Goal: Task Accomplishment & Management: Use online tool/utility

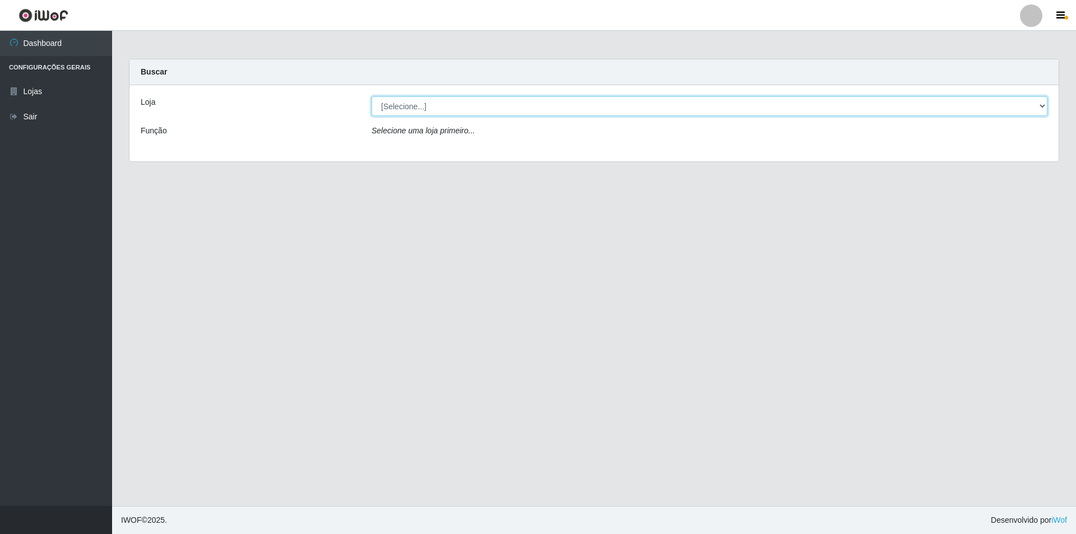
click at [494, 110] on select "[Selecione...] Atacado Vem - Loja 31 [GEOGRAPHIC_DATA]" at bounding box center [710, 106] width 676 height 20
select select "437"
click at [372, 96] on select "[Selecione...] Atacado Vem - Loja 31 [GEOGRAPHIC_DATA]" at bounding box center [710, 106] width 676 height 20
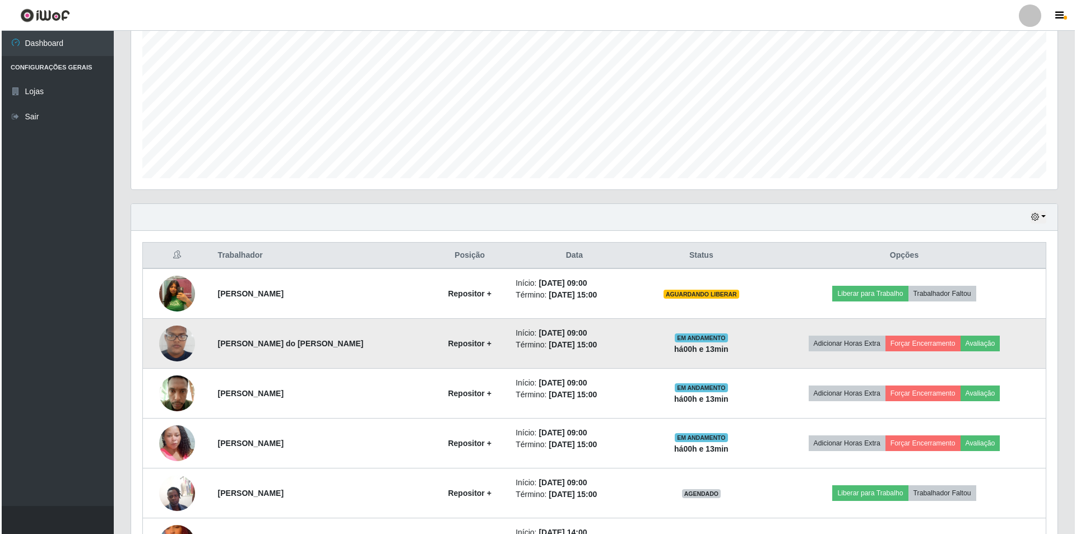
scroll to position [224, 0]
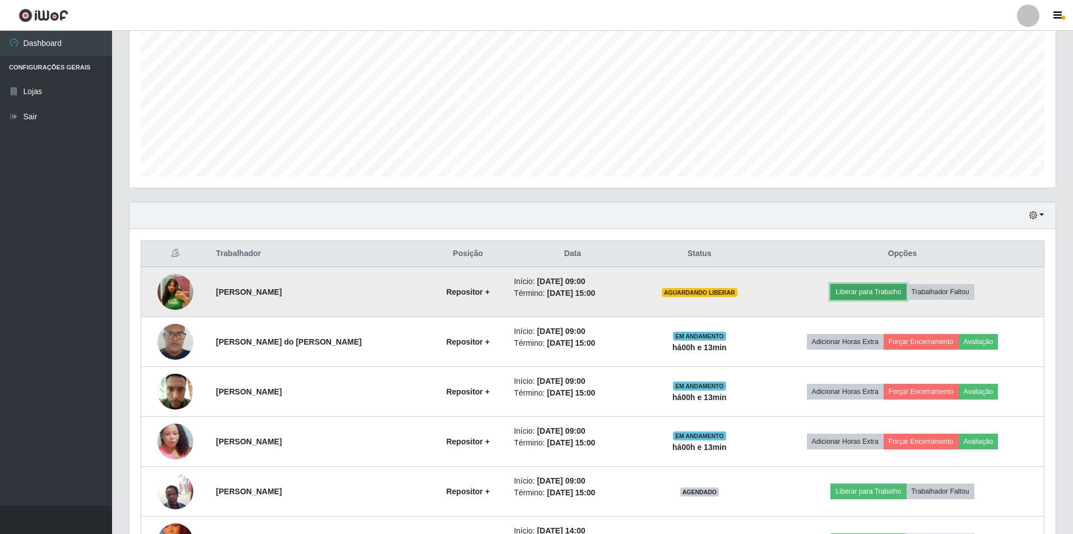
click at [876, 291] on button "Liberar para Trabalho" at bounding box center [869, 292] width 76 height 16
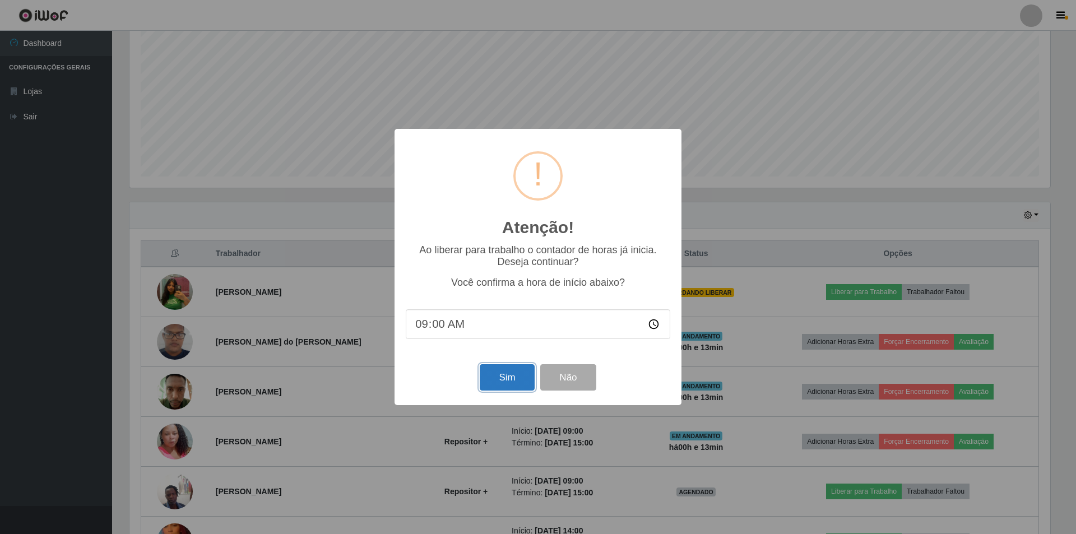
click at [503, 377] on button "Sim" at bounding box center [507, 377] width 54 height 26
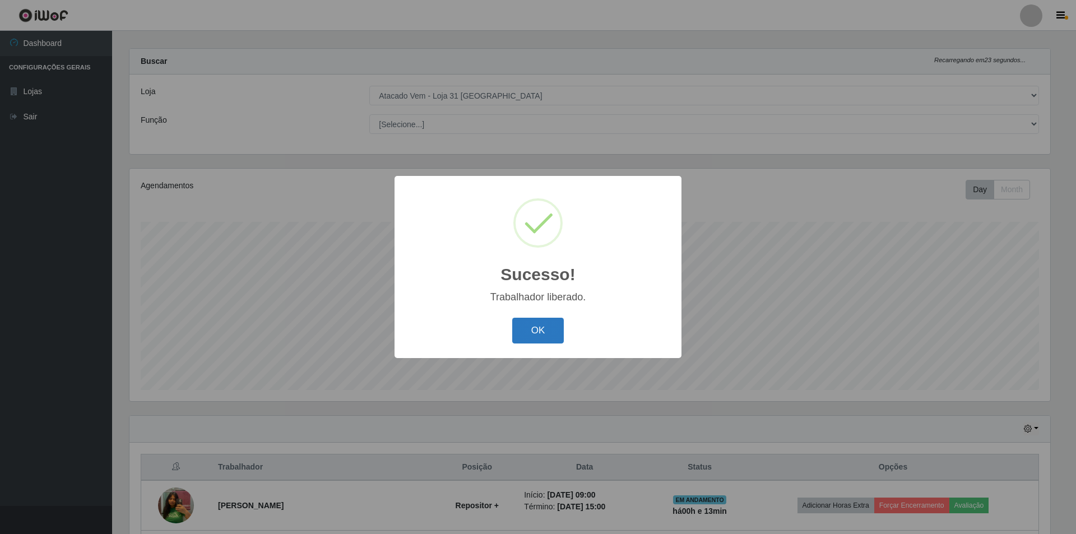
click at [530, 337] on button "OK" at bounding box center [538, 331] width 52 height 26
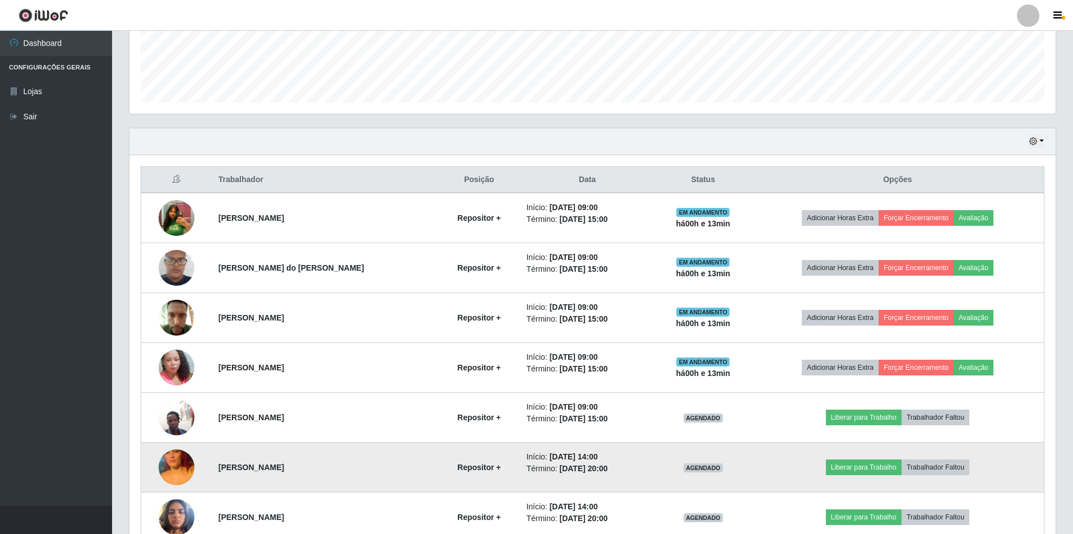
scroll to position [347, 0]
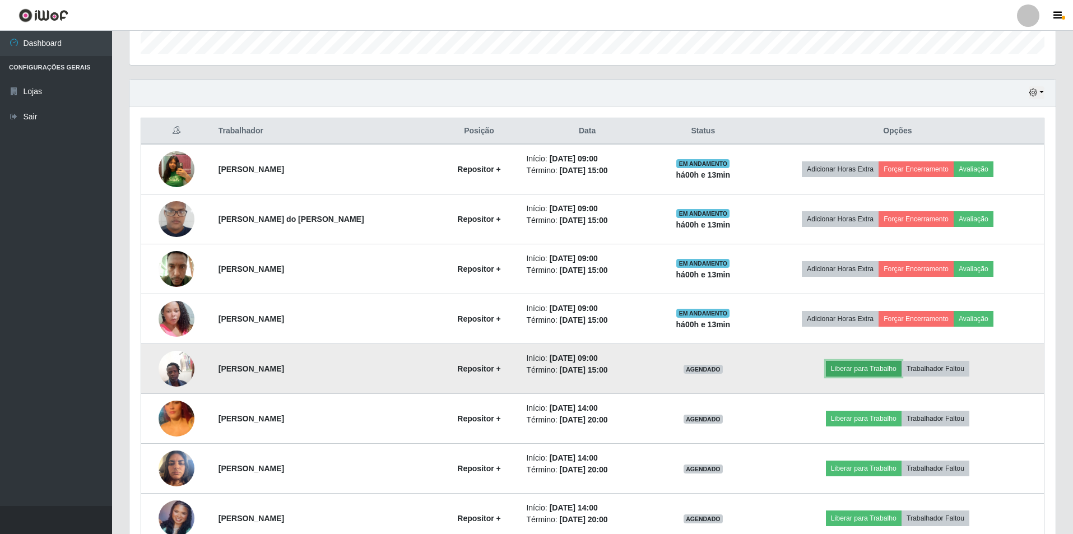
click at [886, 365] on button "Liberar para Trabalho" at bounding box center [864, 369] width 76 height 16
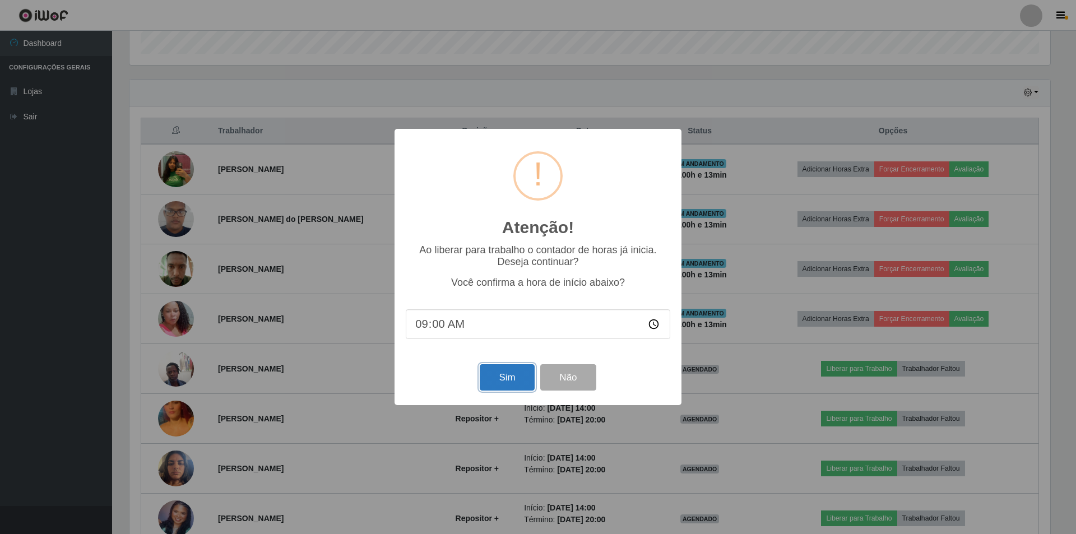
click at [510, 383] on button "Sim" at bounding box center [507, 377] width 54 height 26
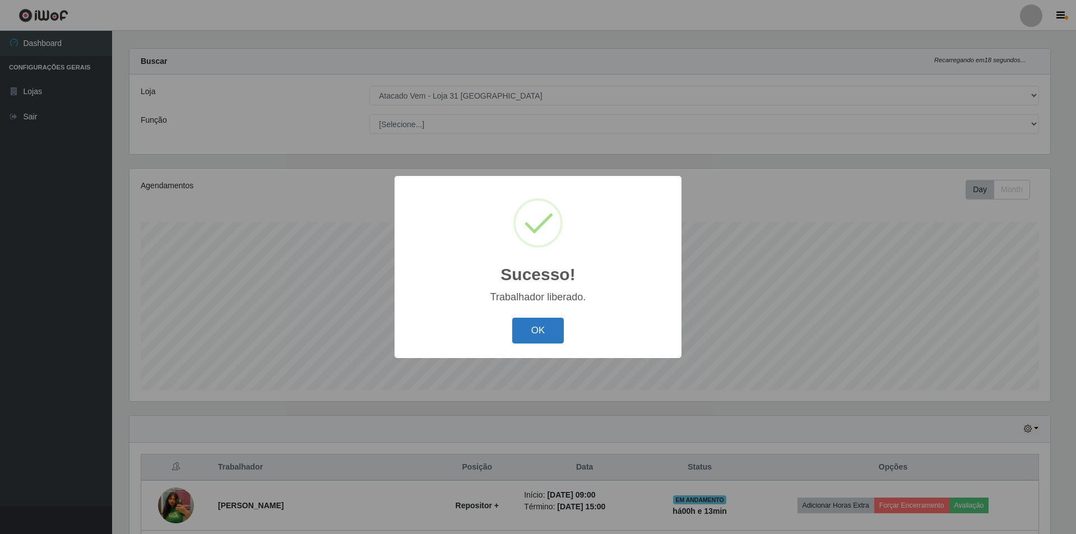
click at [540, 323] on button "OK" at bounding box center [538, 331] width 52 height 26
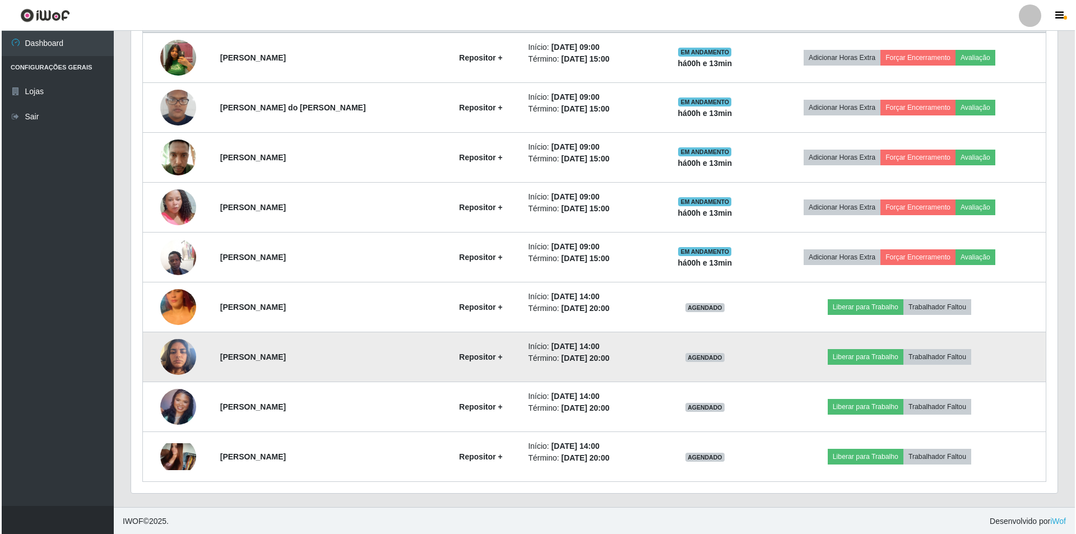
scroll to position [459, 0]
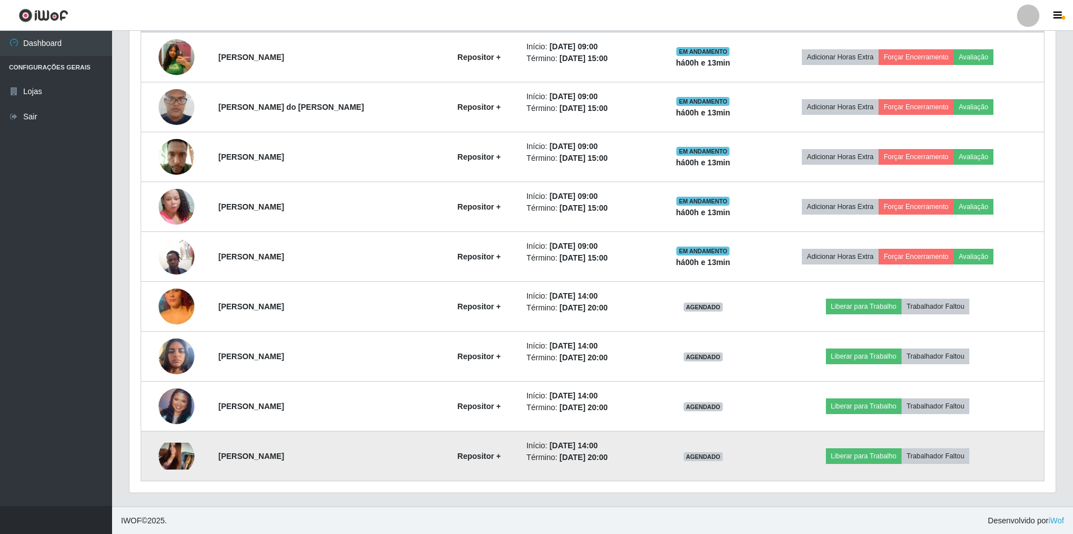
click at [177, 457] on img at bounding box center [177, 456] width 36 height 27
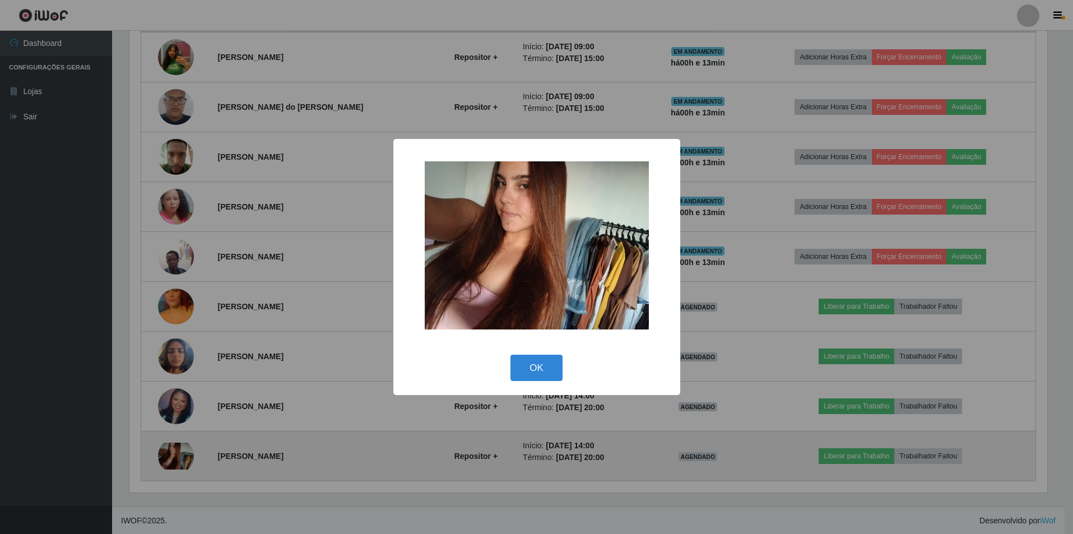
scroll to position [233, 921]
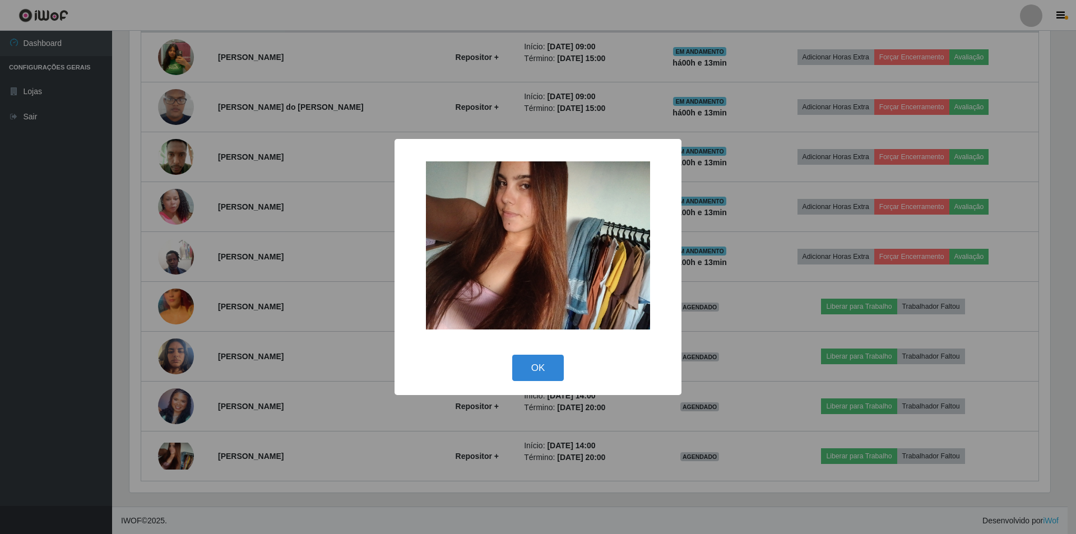
click at [228, 441] on div "× OK Cancel" at bounding box center [538, 267] width 1076 height 534
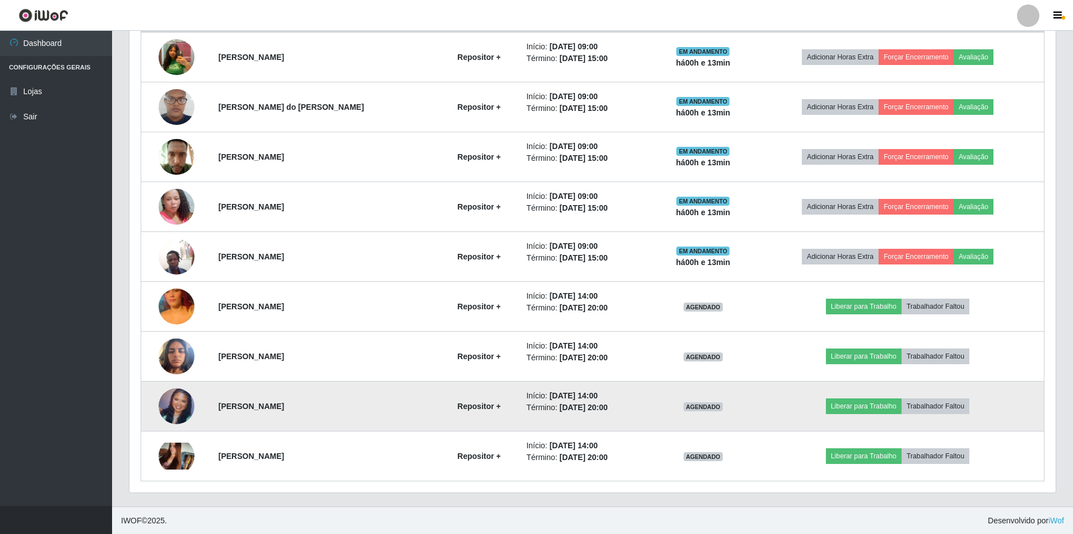
scroll to position [233, 927]
click at [183, 402] on img at bounding box center [177, 406] width 36 height 36
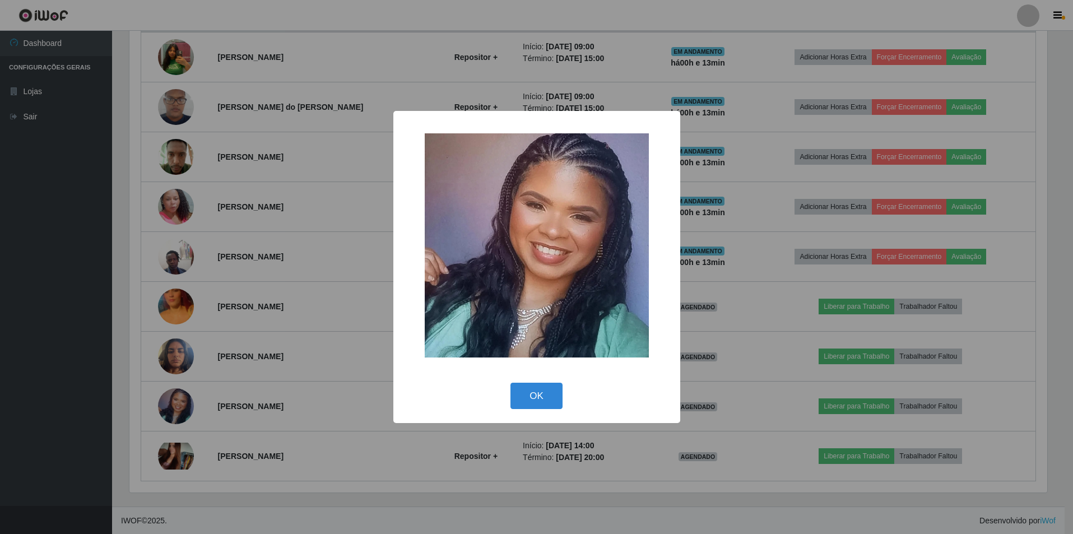
scroll to position [0, 0]
click at [242, 401] on div "× OK Cancel" at bounding box center [538, 267] width 1076 height 534
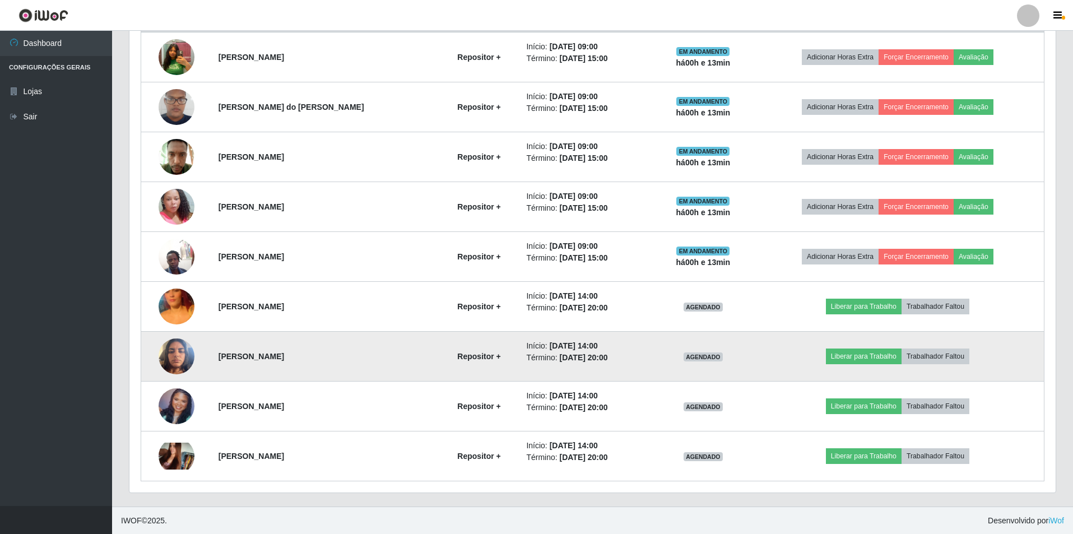
click at [170, 364] on img at bounding box center [177, 356] width 36 height 48
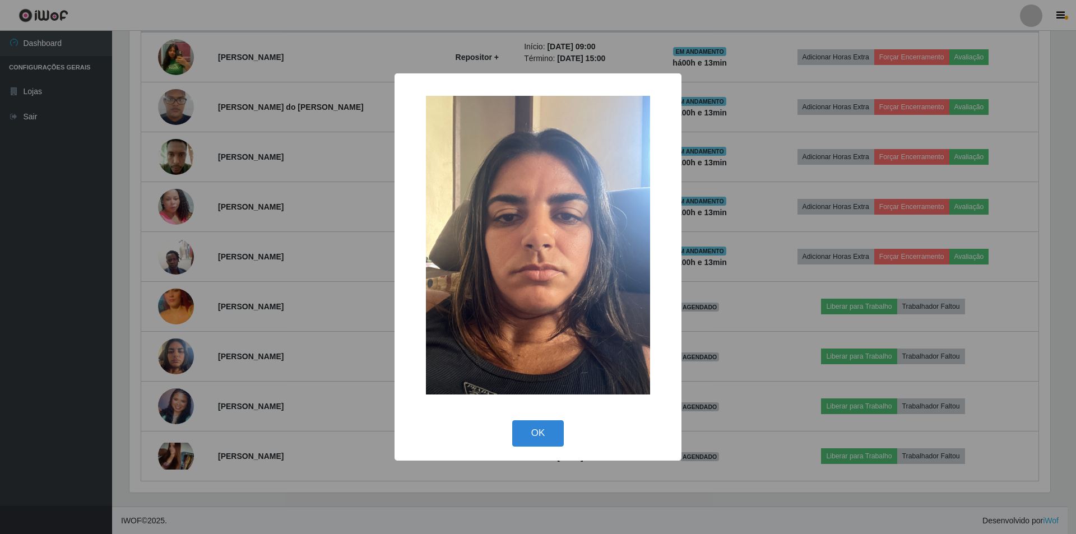
click at [267, 372] on div "× OK Cancel" at bounding box center [538, 267] width 1076 height 534
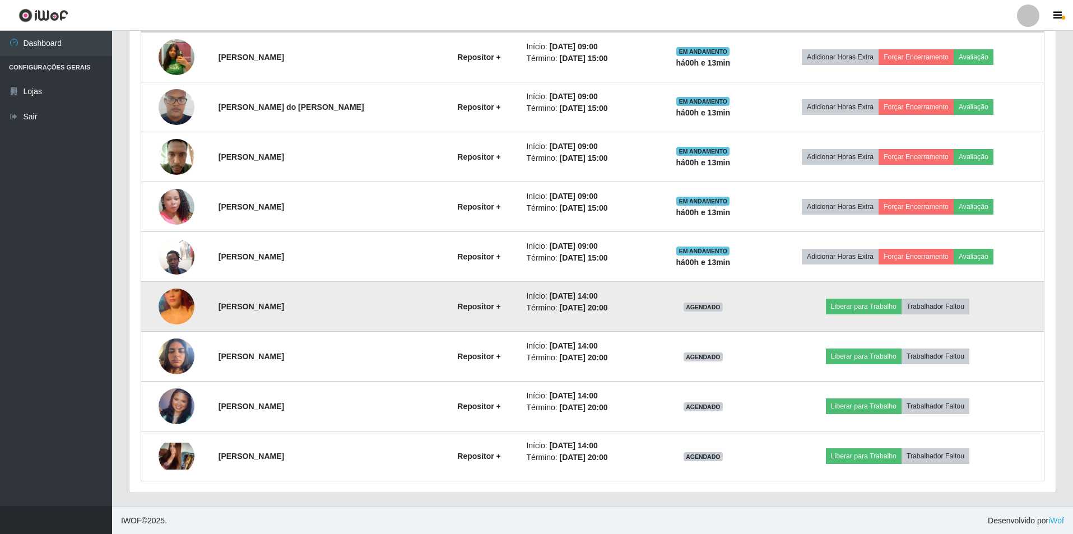
click at [181, 305] on img at bounding box center [177, 307] width 36 height 64
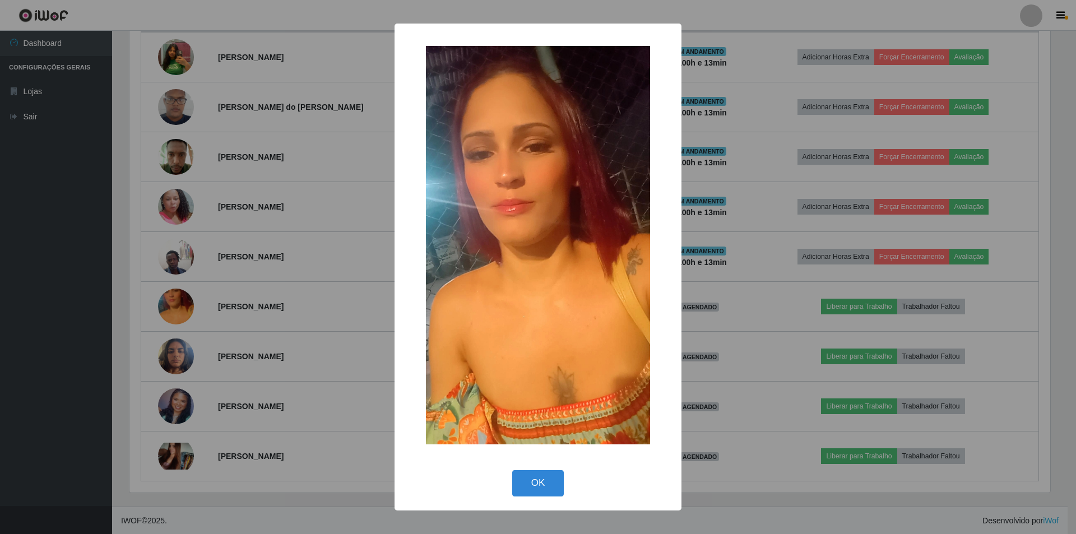
click at [252, 311] on div "× OK Cancel" at bounding box center [538, 267] width 1076 height 534
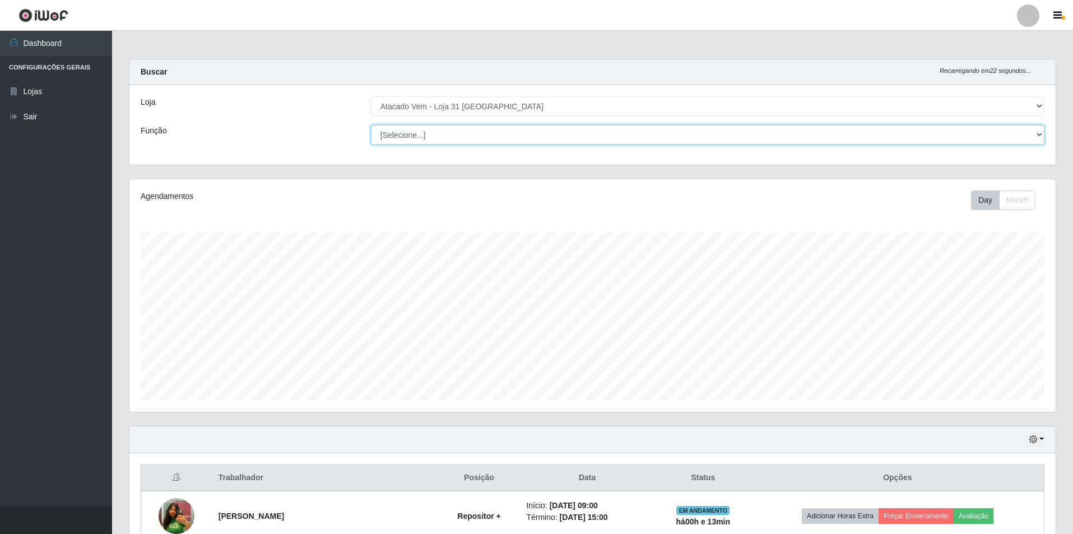
click at [489, 127] on select "[Selecione...] Carregador e Descarregador de Caminhão Carregador e Descarregado…" at bounding box center [708, 135] width 674 height 20
